Goal: Transaction & Acquisition: Purchase product/service

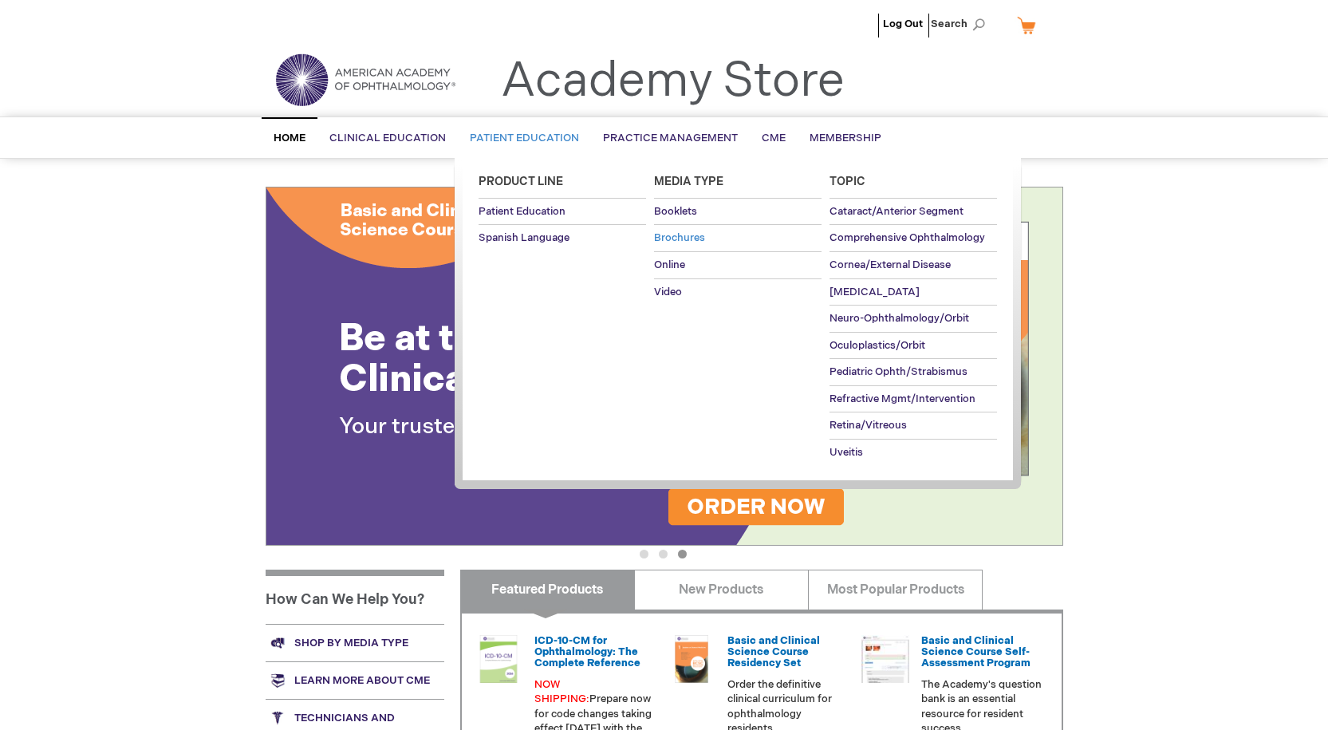
click at [672, 234] on span "Brochures" at bounding box center [679, 237] width 51 height 13
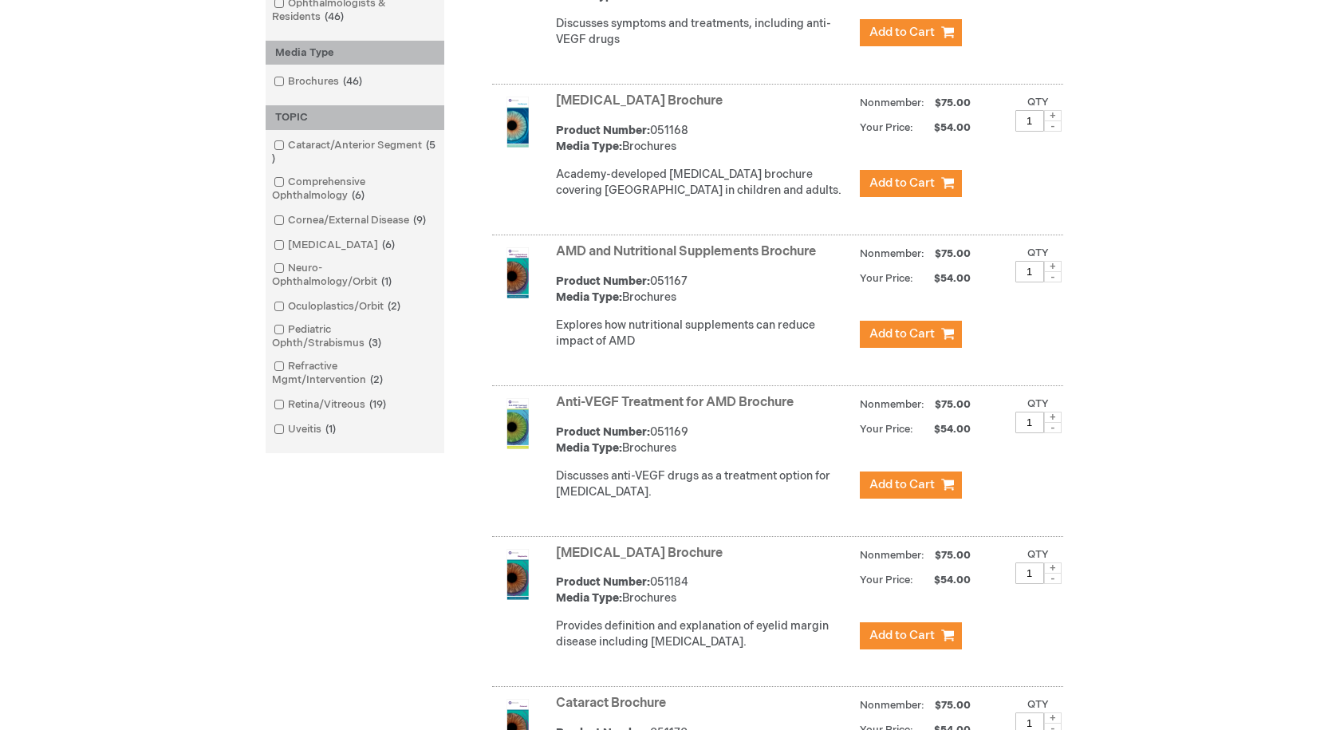
scroll to position [399, 0]
click at [288, 404] on span at bounding box center [288, 403] width 0 height 13
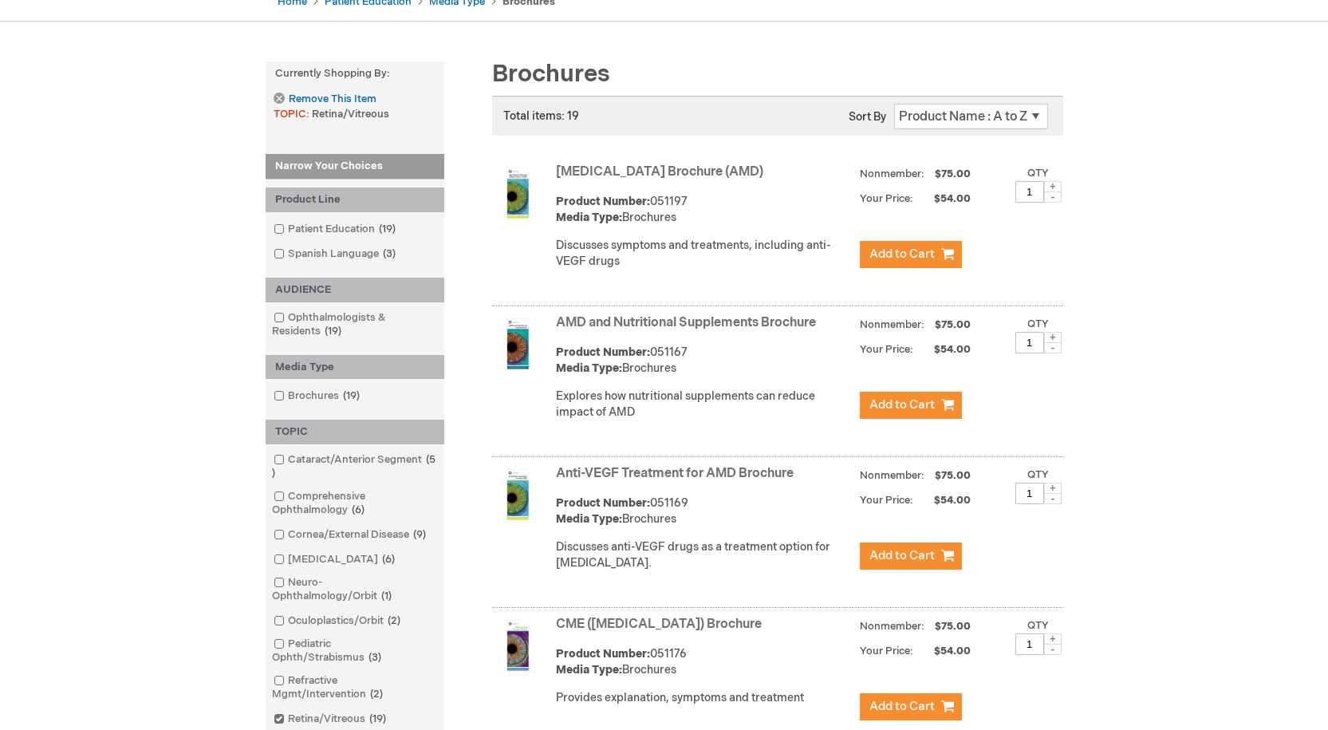
scroll to position [160, 0]
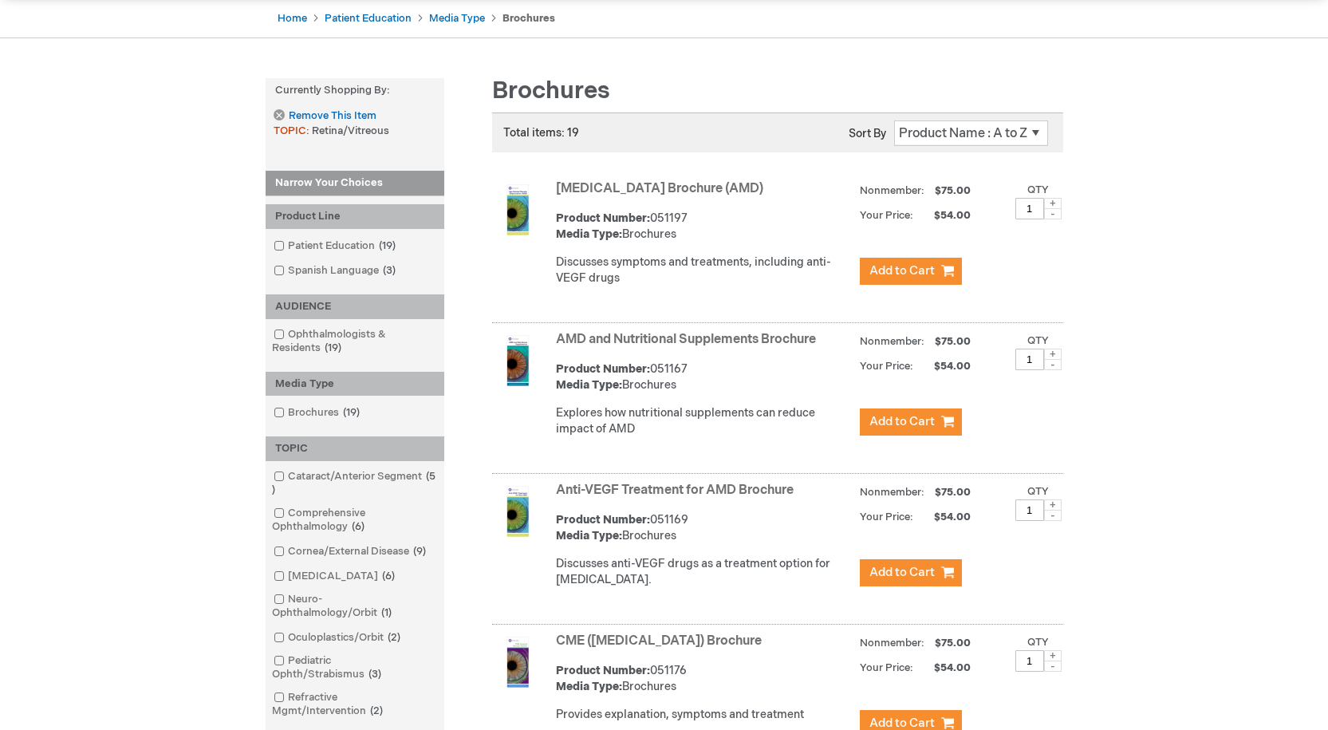
click at [1055, 200] on span at bounding box center [1053, 203] width 18 height 11
type input "2"
click at [909, 270] on span "Add to Cart" at bounding box center [901, 270] width 65 height 15
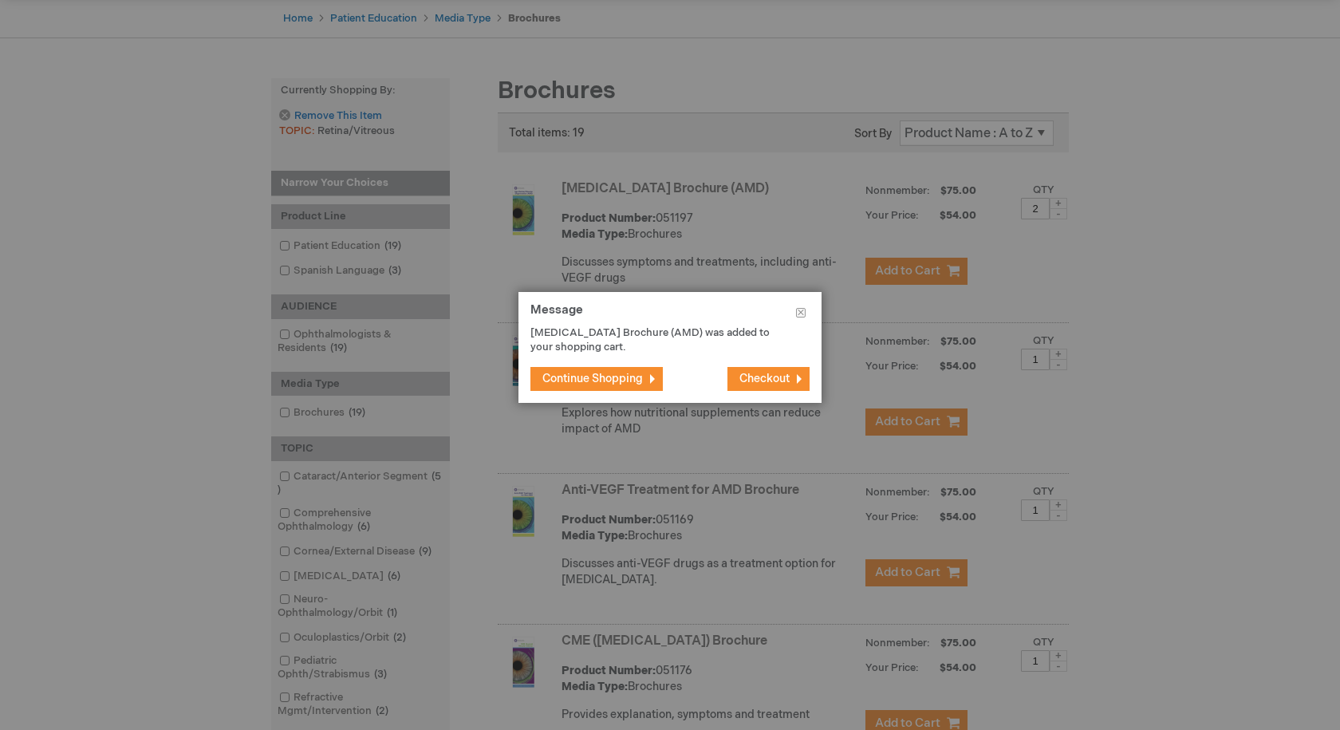
click at [591, 378] on span "Continue Shopping" at bounding box center [592, 379] width 100 height 14
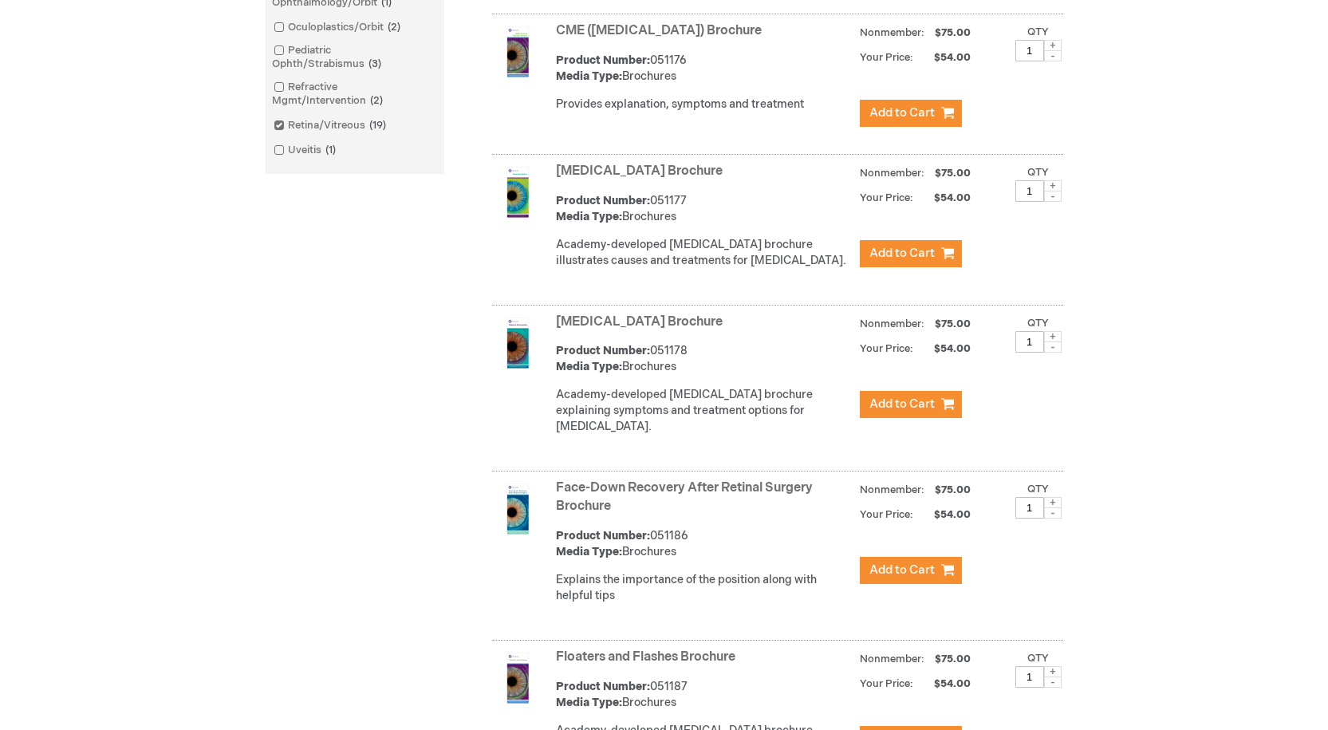
scroll to position [798, 0]
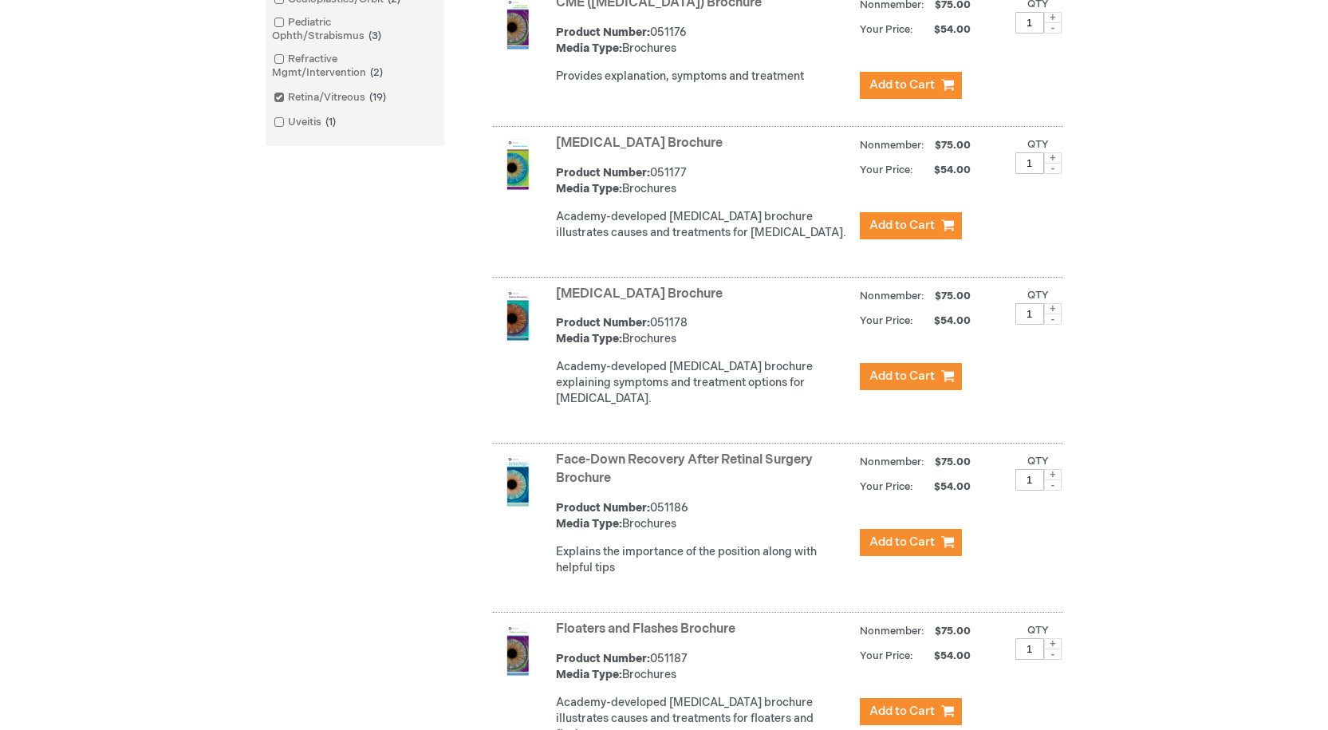
click at [1054, 314] on span at bounding box center [1053, 308] width 18 height 11
type input "2"
click at [903, 384] on span "Add to Cart" at bounding box center [901, 375] width 65 height 15
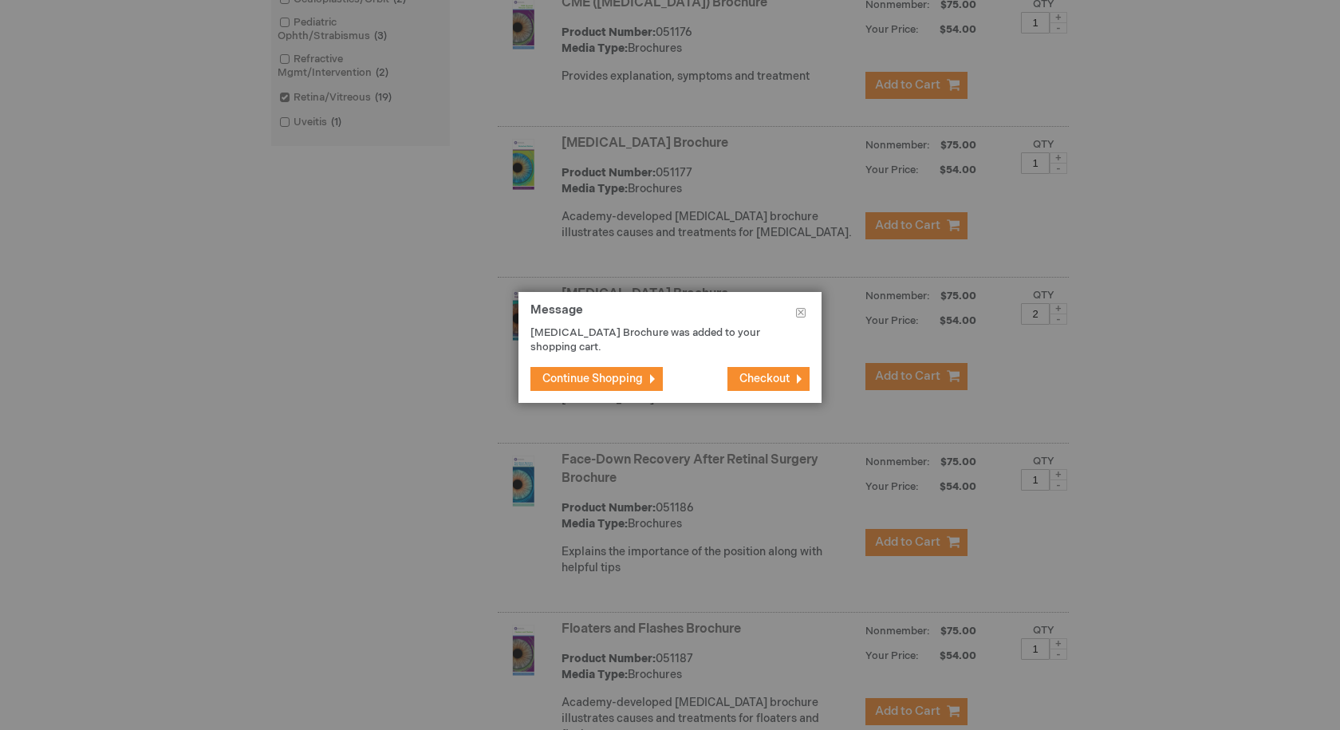
click at [595, 383] on span "Continue Shopping" at bounding box center [592, 379] width 100 height 14
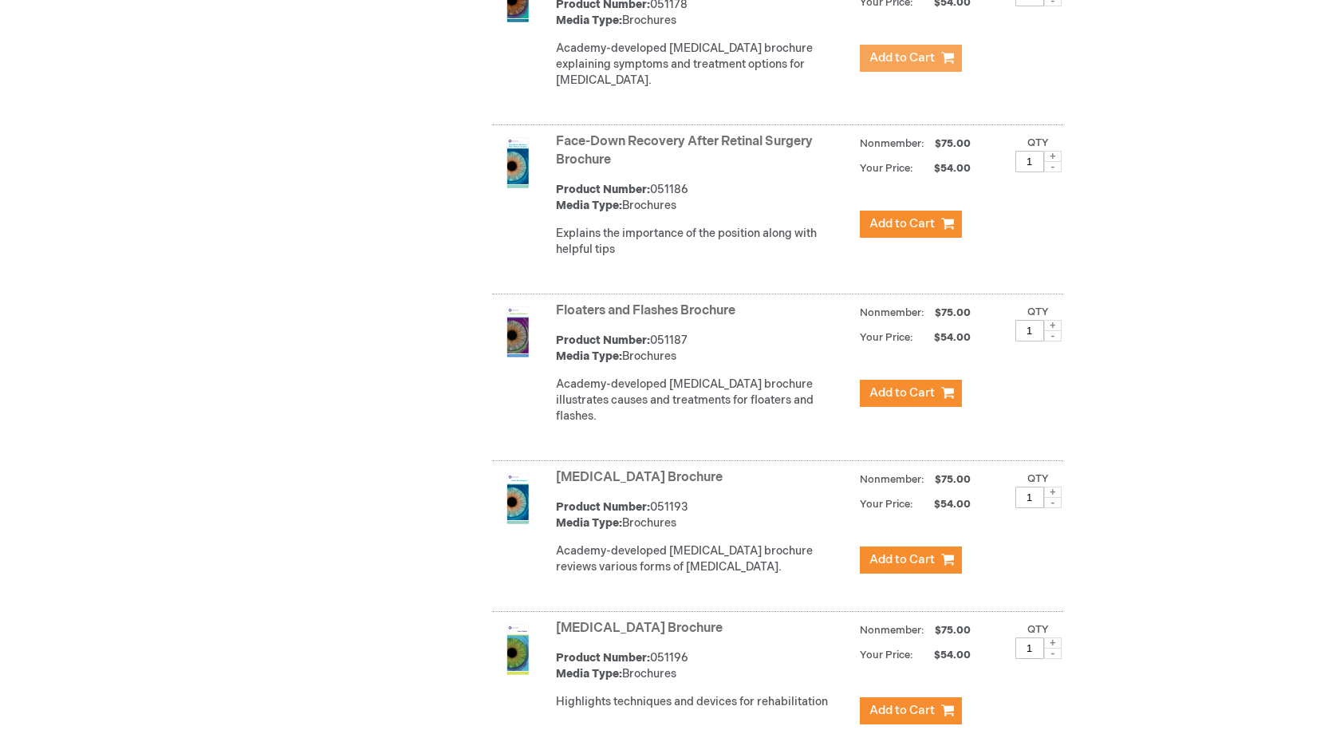
scroll to position [1117, 0]
click at [1052, 330] on span at bounding box center [1053, 324] width 18 height 11
type input "2"
click at [911, 400] on span "Add to Cart" at bounding box center [901, 391] width 65 height 15
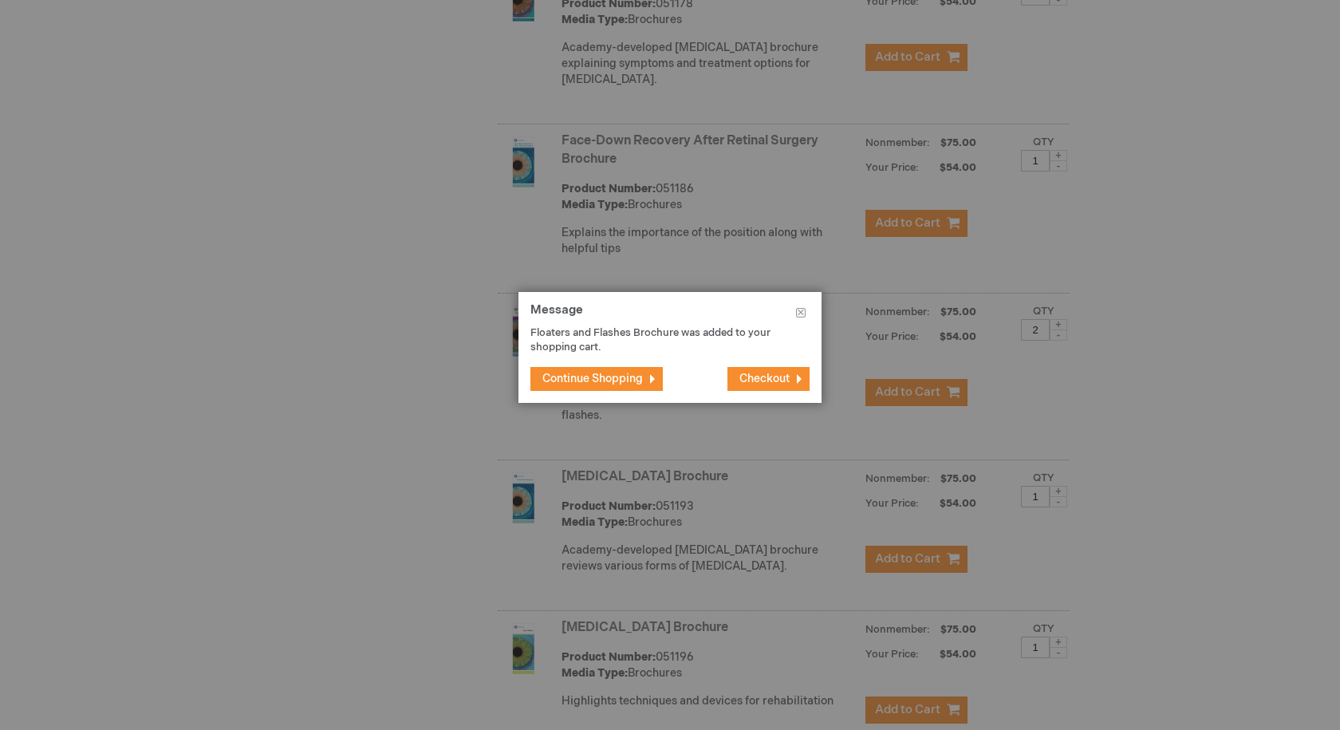
click at [607, 376] on span "Continue Shopping" at bounding box center [592, 379] width 100 height 14
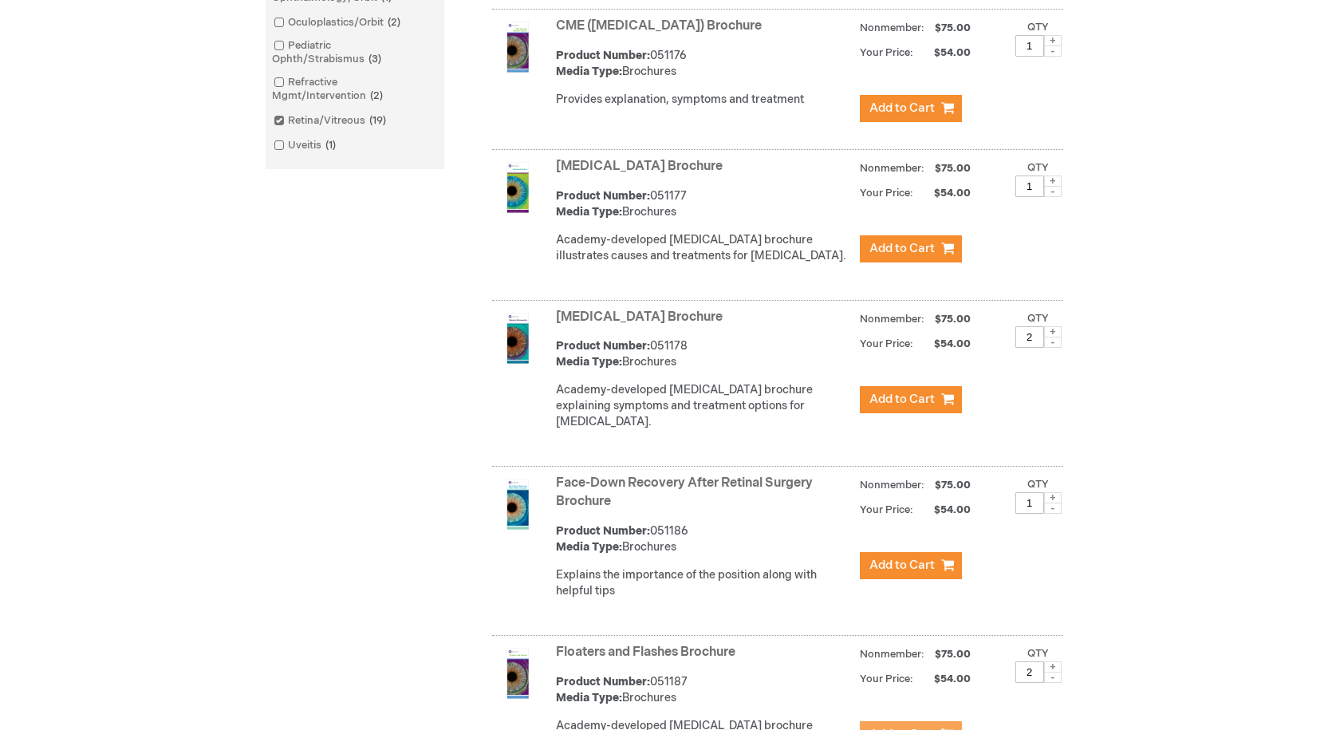
scroll to position [802, 0]
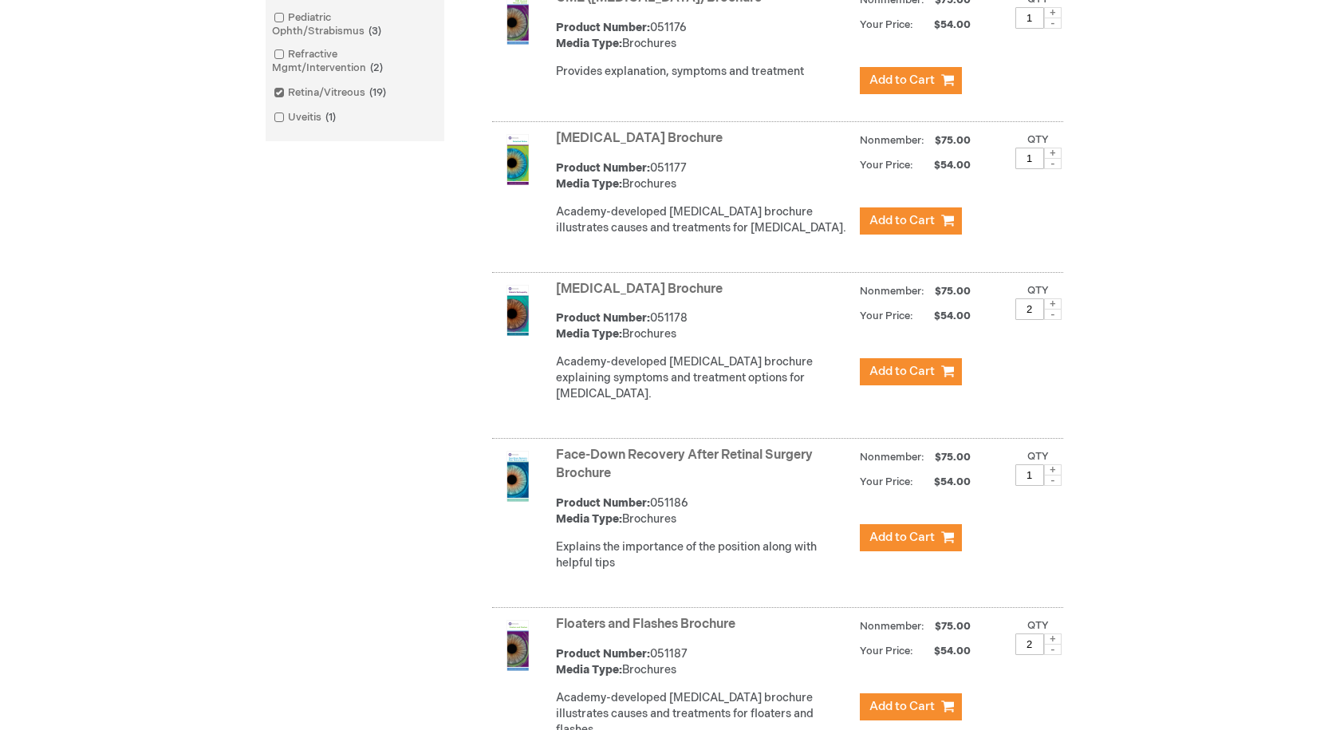
click at [643, 471] on link "Face-Down Recovery After Retinal Surgery Brochure" at bounding box center [684, 463] width 257 height 33
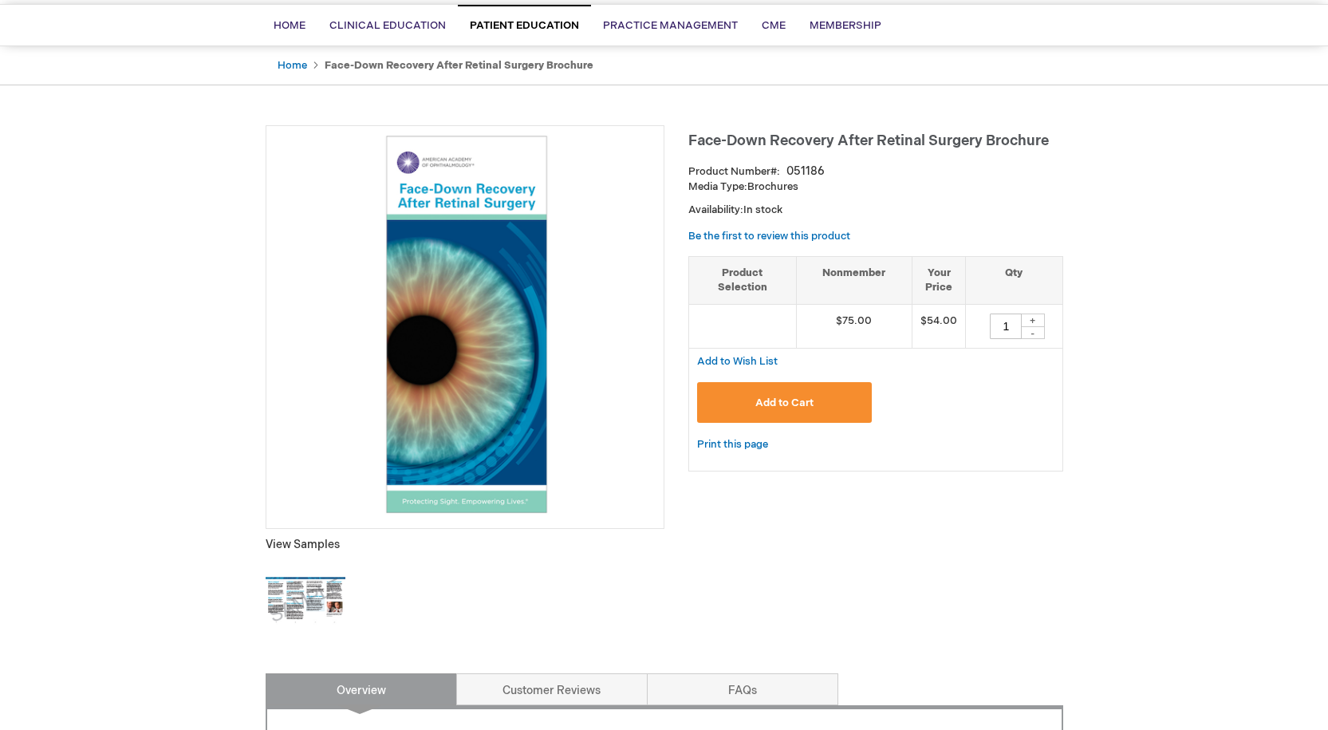
scroll to position [160, 0]
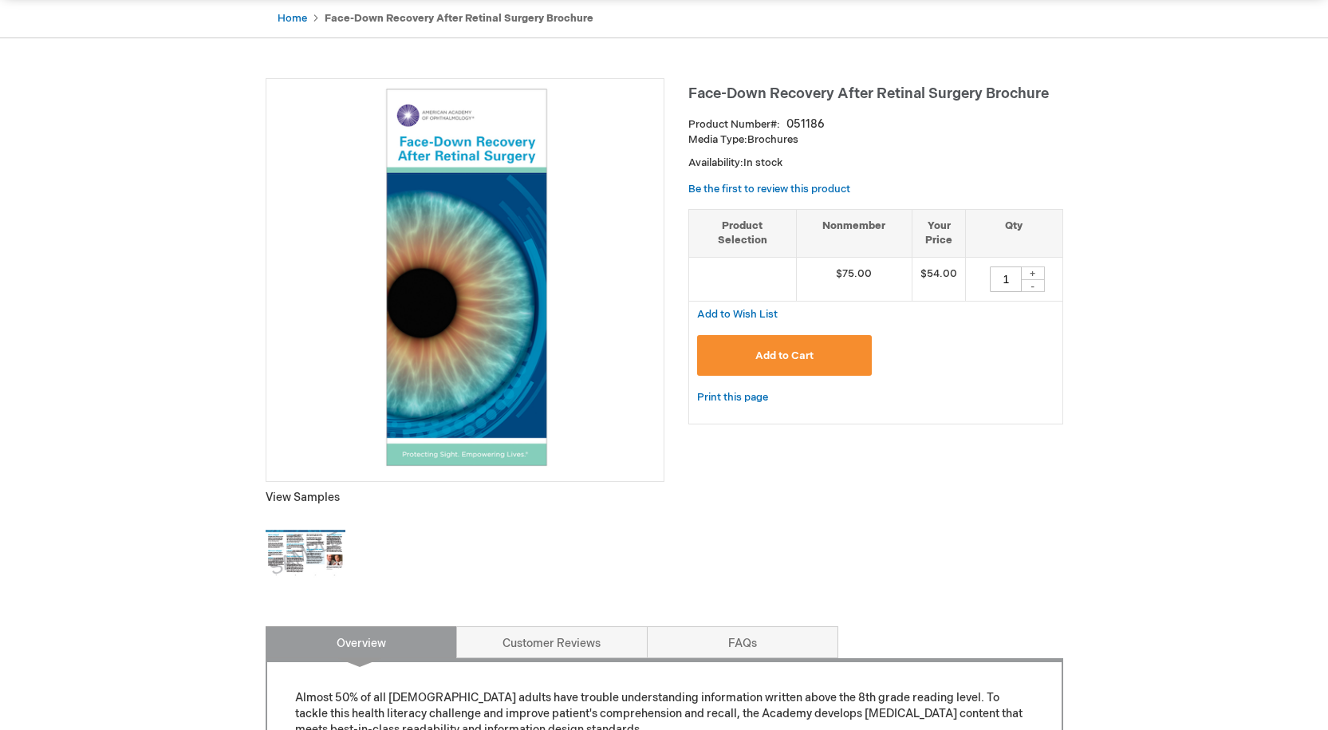
click at [303, 541] on img at bounding box center [306, 554] width 80 height 80
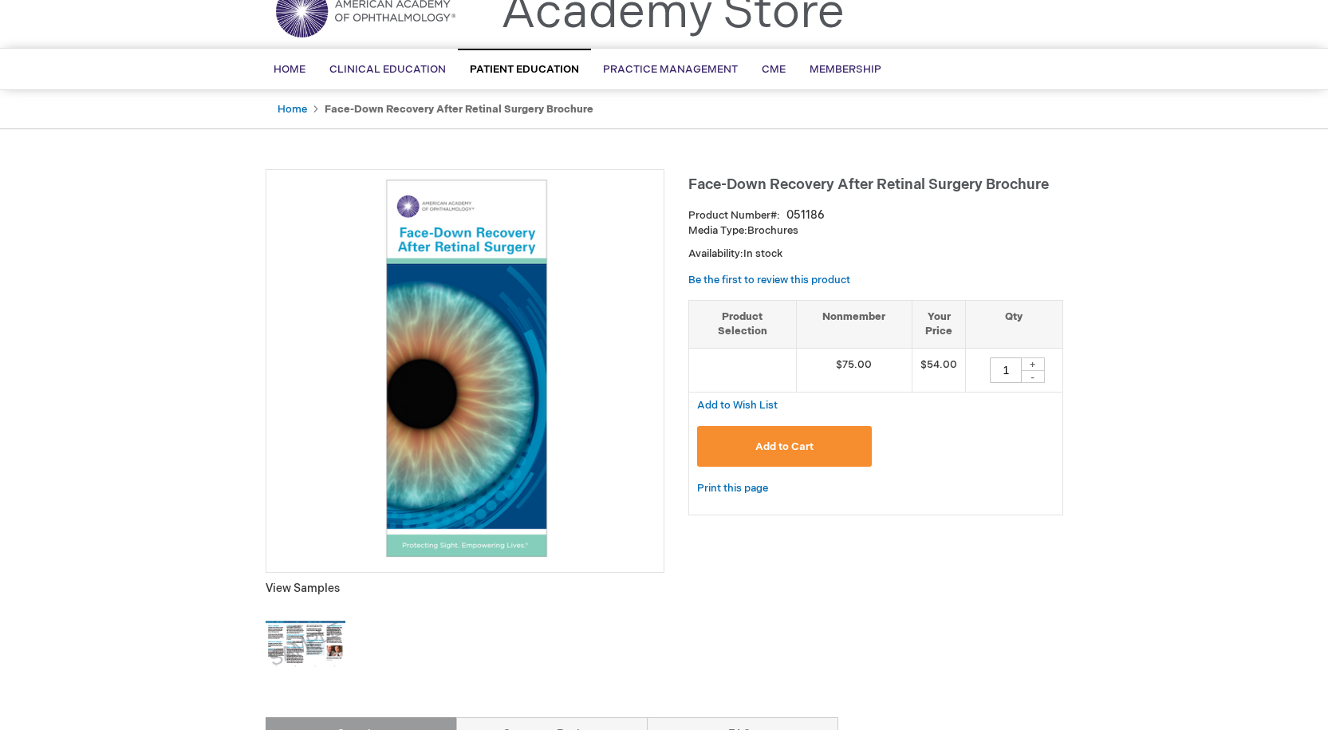
scroll to position [0, 0]
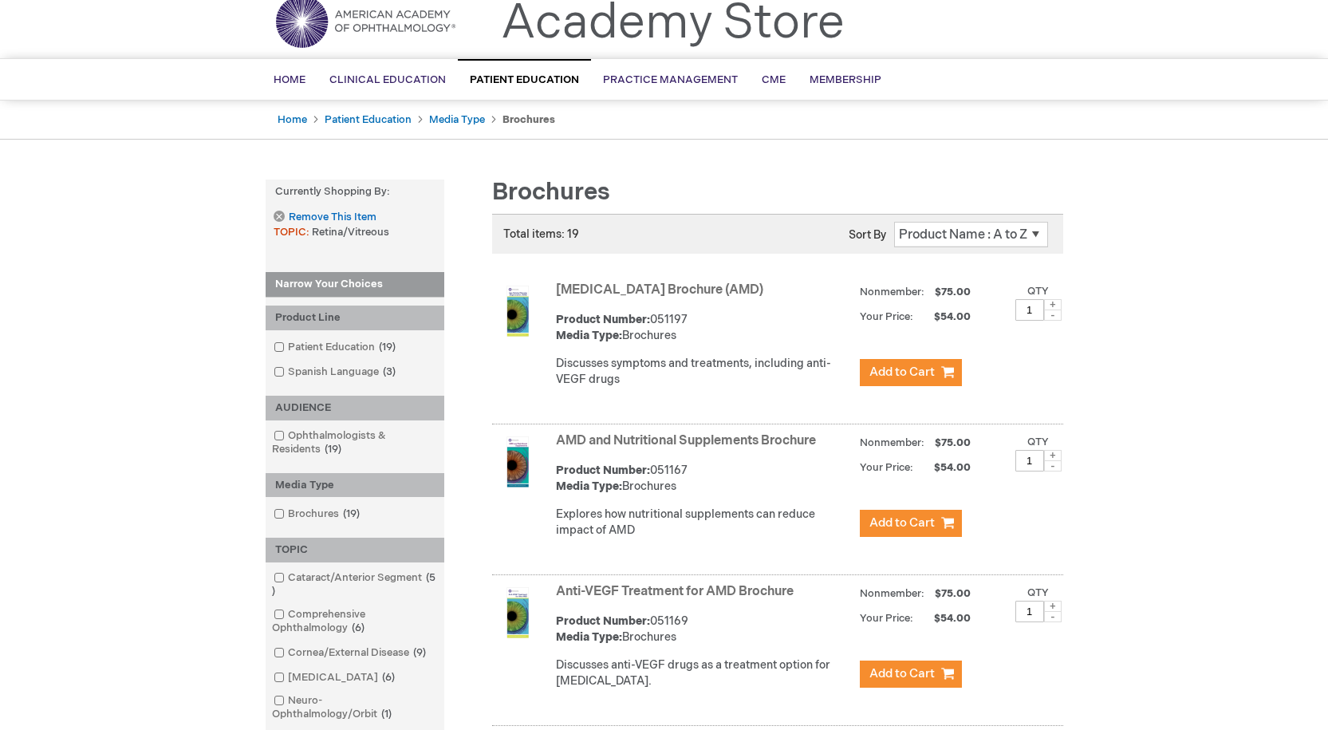
scroll to position [4, 0]
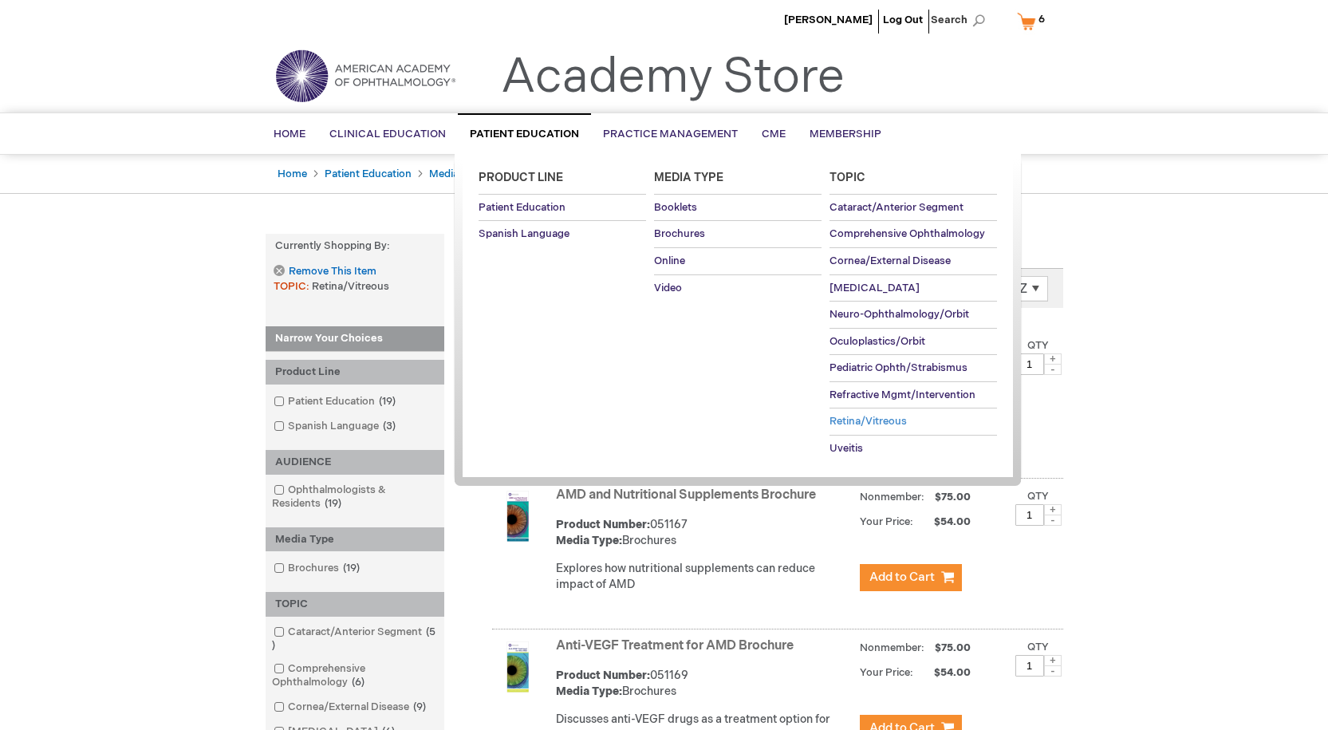
click at [855, 417] on span "Retina/Vitreous" at bounding box center [867, 421] width 77 height 13
